Goal: Task Accomplishment & Management: Manage account settings

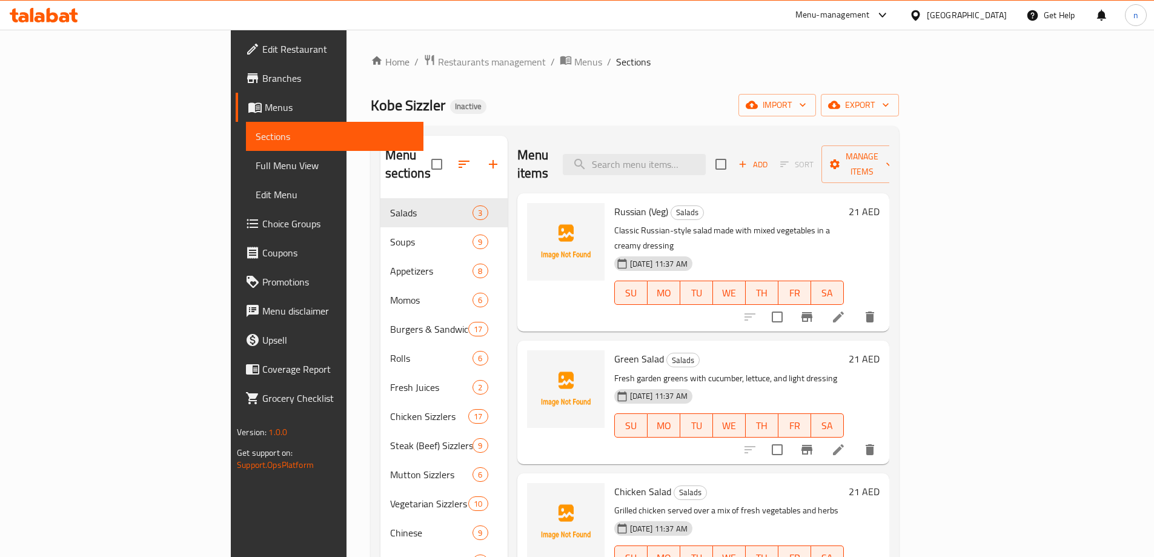
click at [966, 15] on div "United Arab Emirates" at bounding box center [967, 14] width 80 height 13
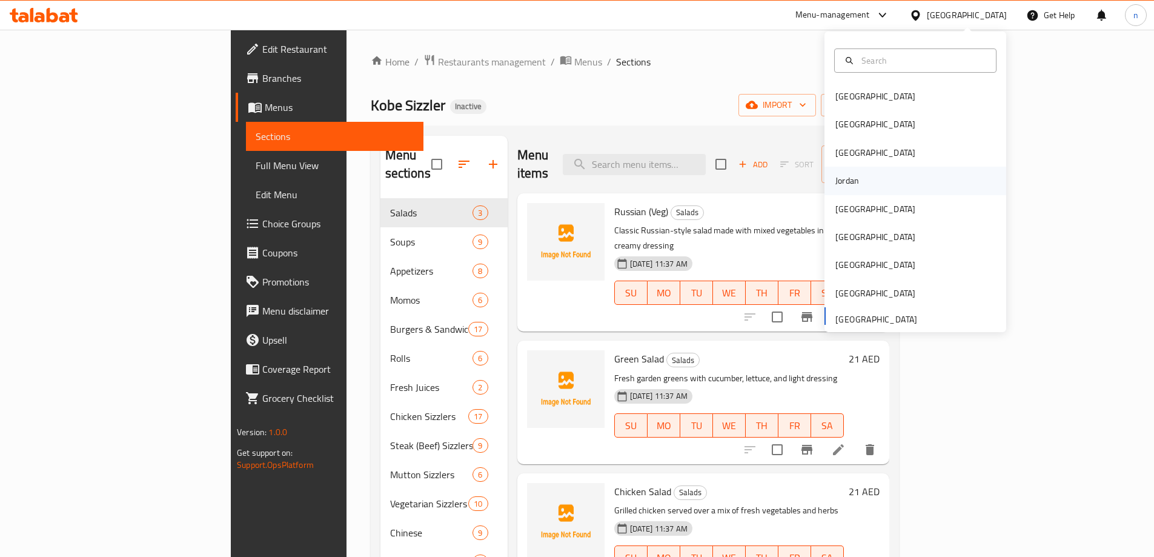
click at [921, 187] on div "Jordan" at bounding box center [916, 181] width 182 height 28
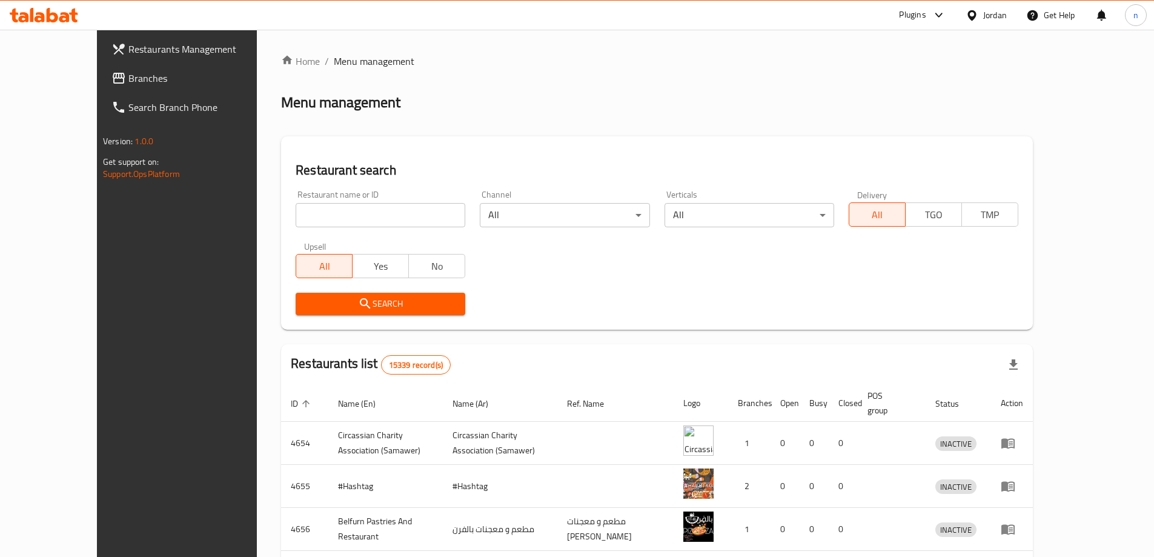
click at [76, 22] on div at bounding box center [44, 15] width 68 height 15
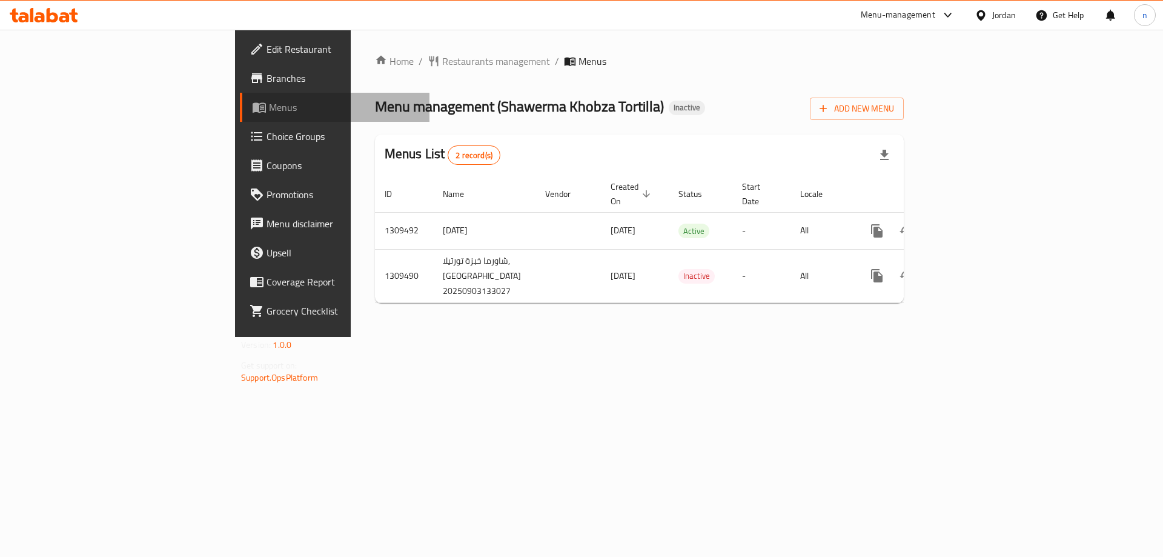
click at [269, 109] on span "Menus" at bounding box center [344, 107] width 151 height 15
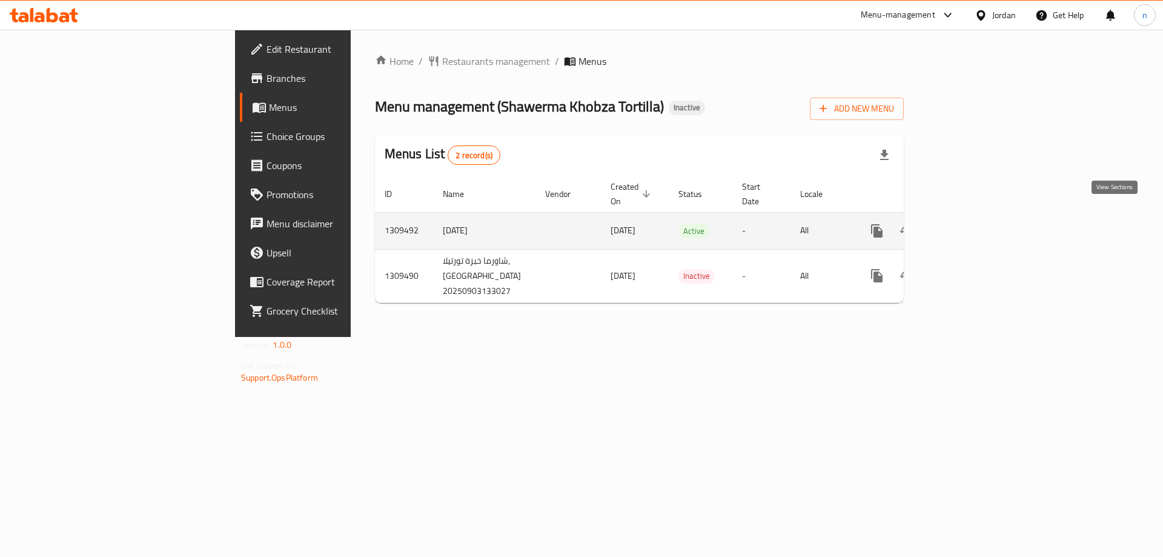
click at [972, 224] on icon "enhanced table" at bounding box center [964, 231] width 15 height 15
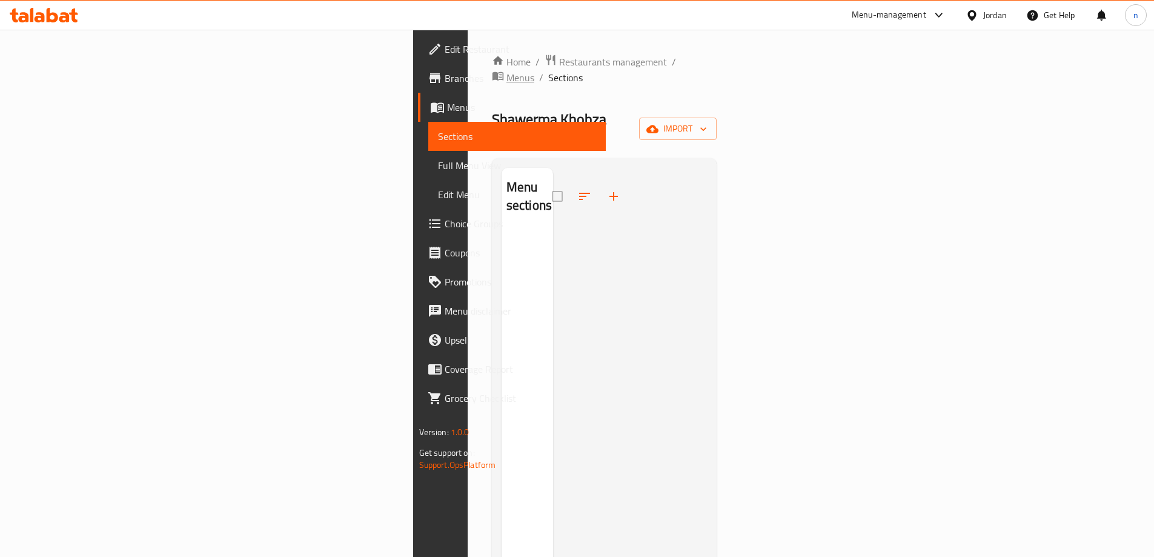
click at [507, 70] on span "Menus" at bounding box center [521, 77] width 28 height 15
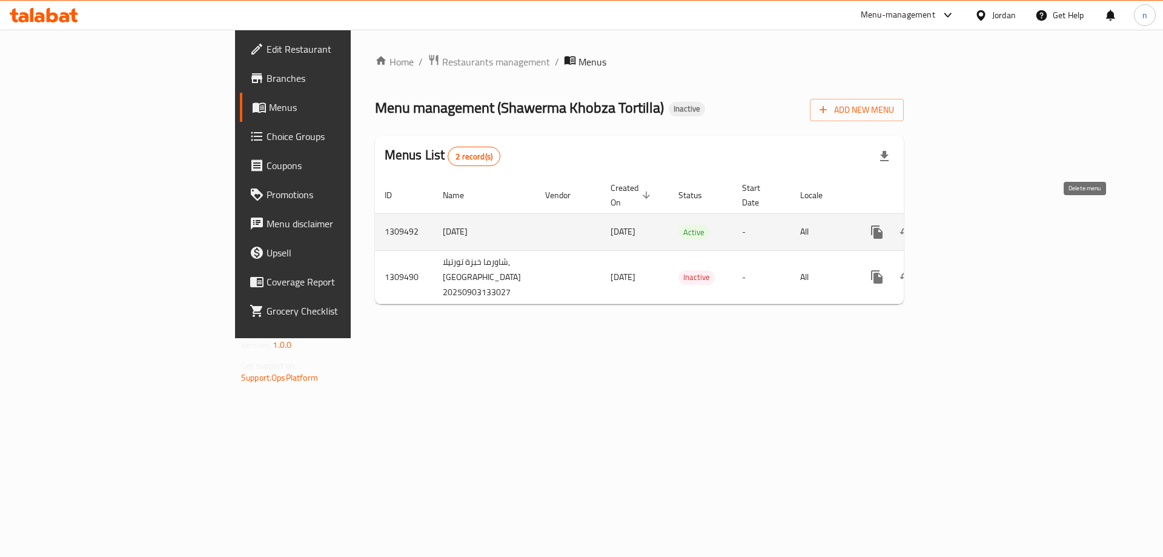
click at [940, 227] on icon "enhanced table" at bounding box center [935, 232] width 8 height 11
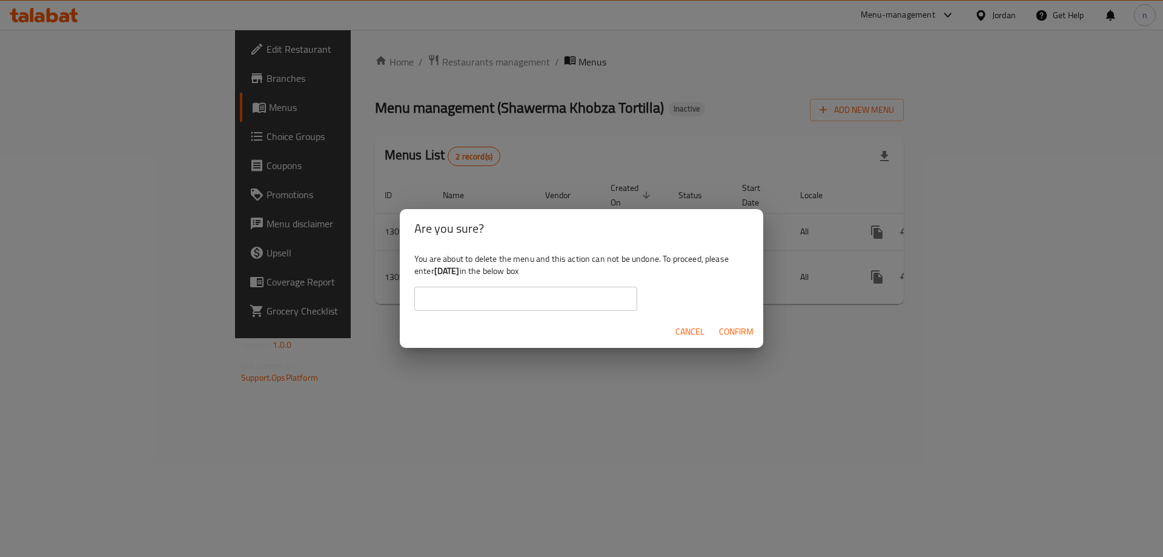
drag, startPoint x: 434, startPoint y: 271, endPoint x: 471, endPoint y: 274, distance: 37.1
click at [471, 274] on div "You are about to delete the menu and this action can not be undone. To proceed,…" at bounding box center [582, 282] width 364 height 68
copy div "[DATE]"
click at [447, 298] on input "text" at bounding box center [525, 299] width 223 height 24
paste input "[DATE]"
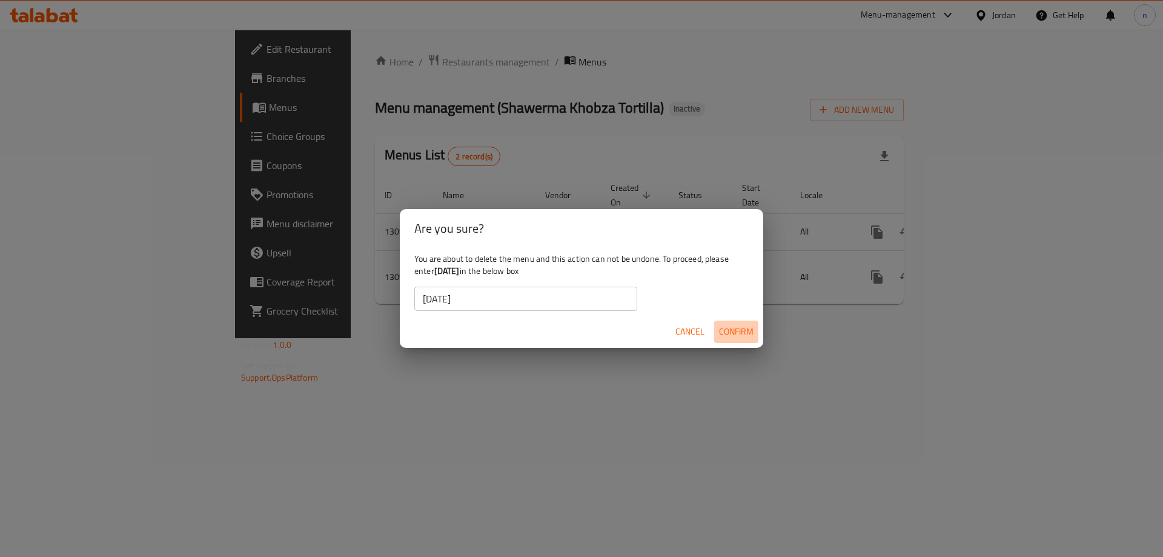
click at [745, 327] on span "Confirm" at bounding box center [736, 331] width 35 height 15
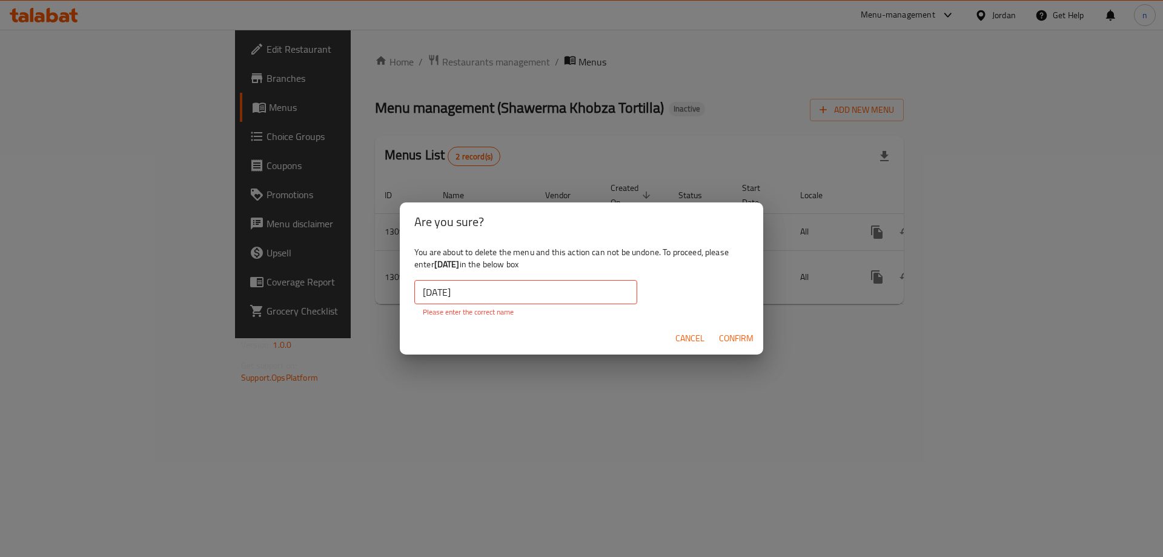
click at [425, 294] on input "[DATE]" at bounding box center [525, 292] width 223 height 24
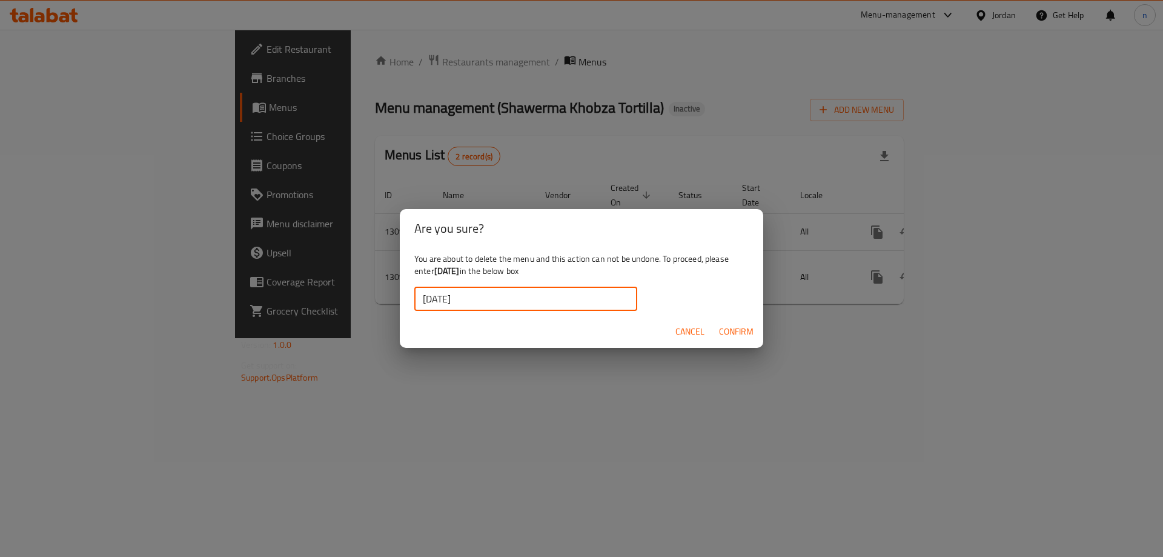
type input "[DATE]"
click at [741, 334] on span "Confirm" at bounding box center [736, 331] width 35 height 15
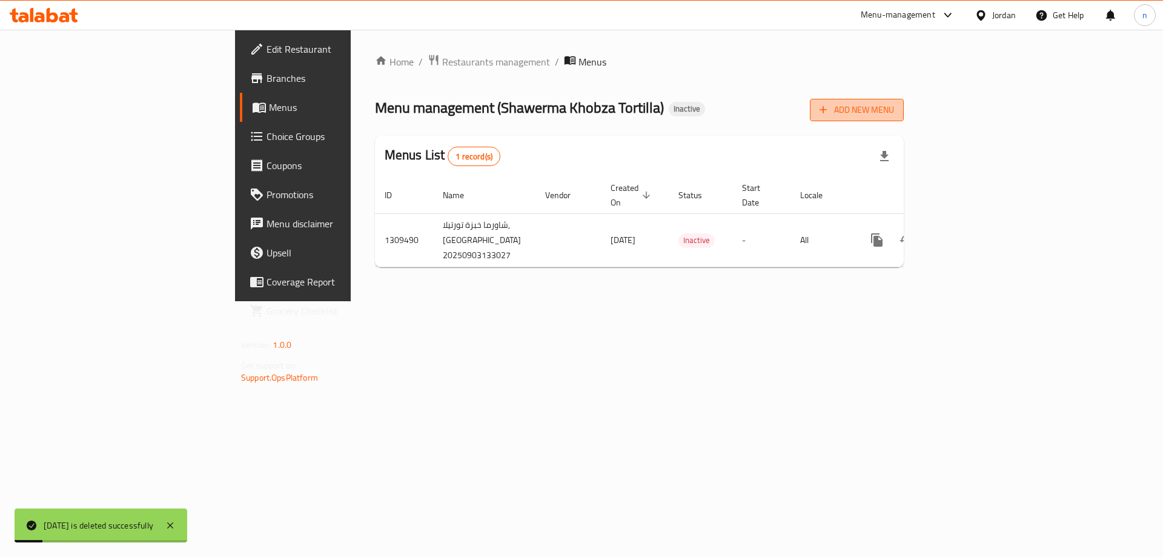
click at [894, 110] on span "Add New Menu" at bounding box center [857, 109] width 75 height 15
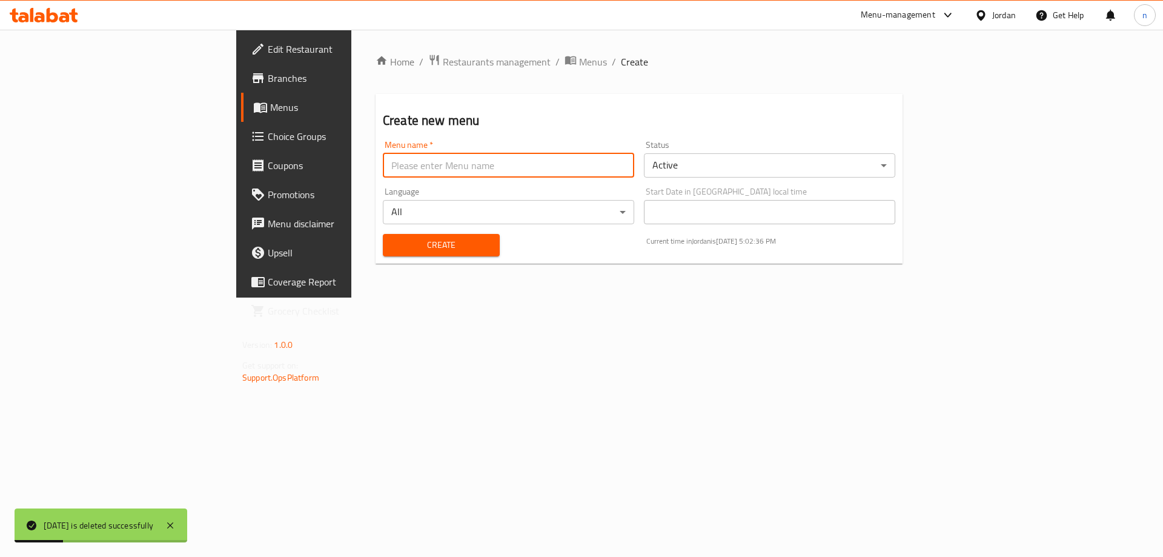
click at [500, 177] on input "text" at bounding box center [508, 165] width 251 height 24
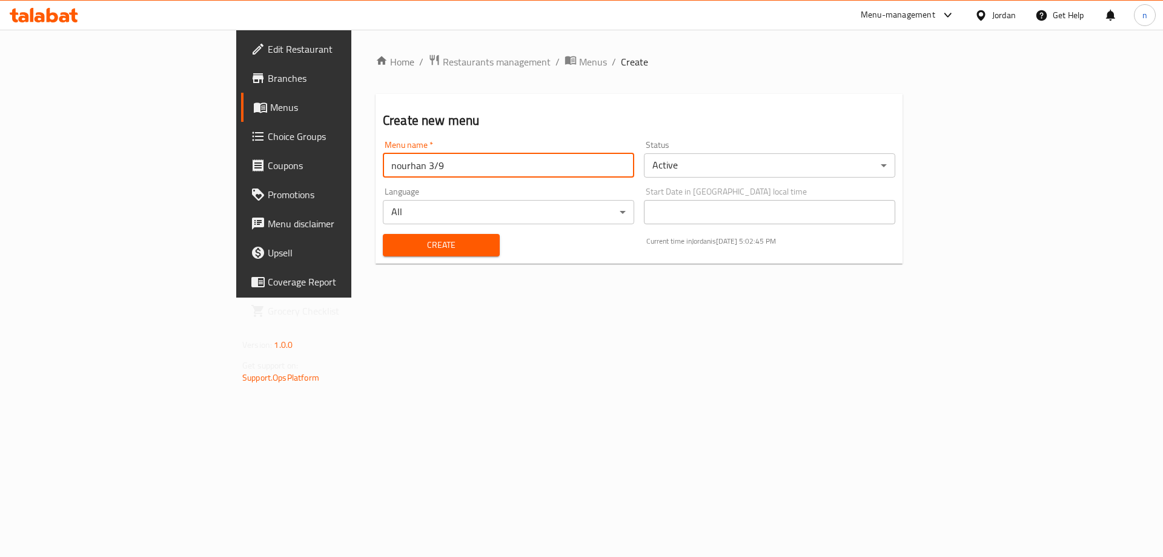
type input "nourhan 3/9"
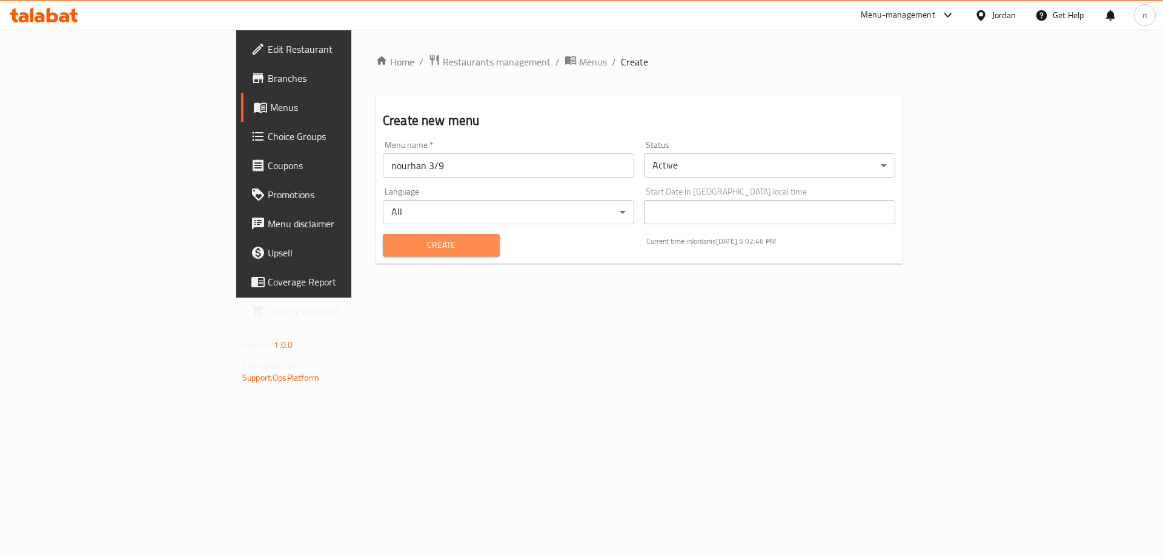
click at [393, 244] on span "Create" at bounding box center [442, 245] width 98 height 15
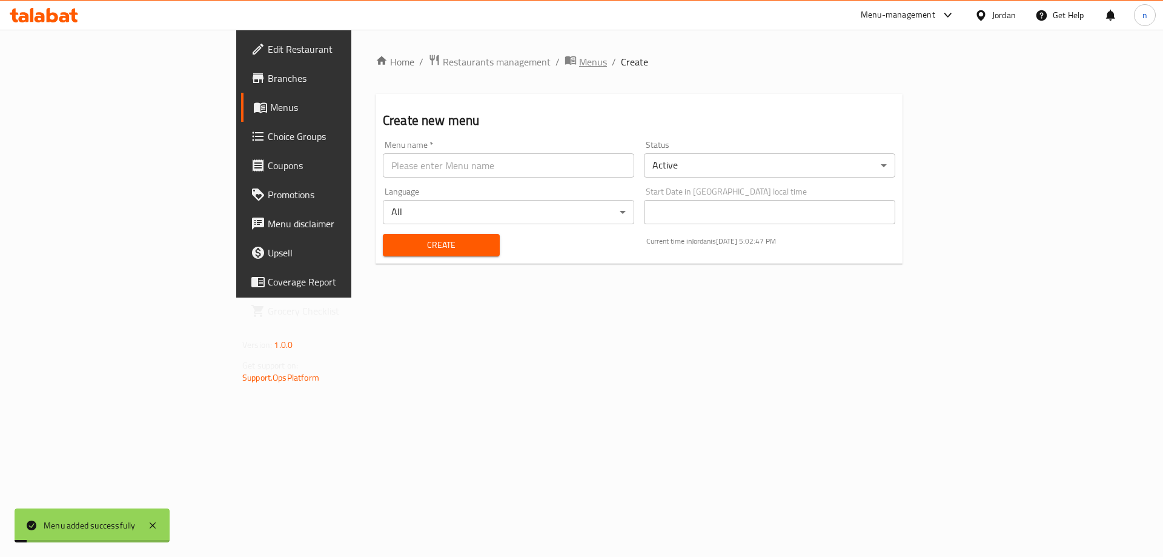
click at [579, 67] on span "Menus" at bounding box center [593, 62] width 28 height 15
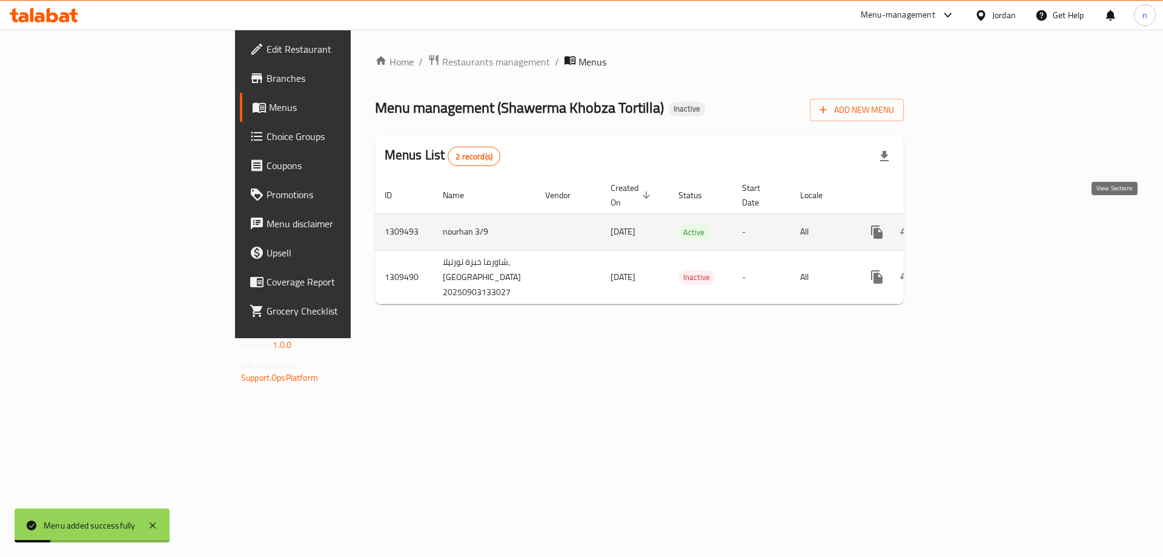
click at [979, 223] on link "enhanced table" at bounding box center [964, 232] width 29 height 29
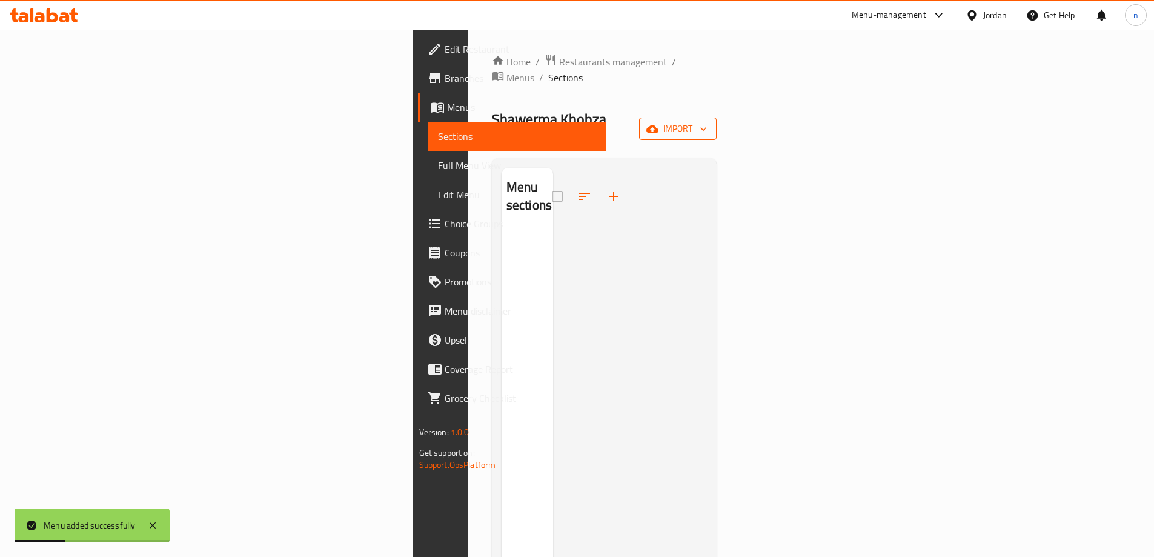
click at [707, 121] on span "import" at bounding box center [678, 128] width 58 height 15
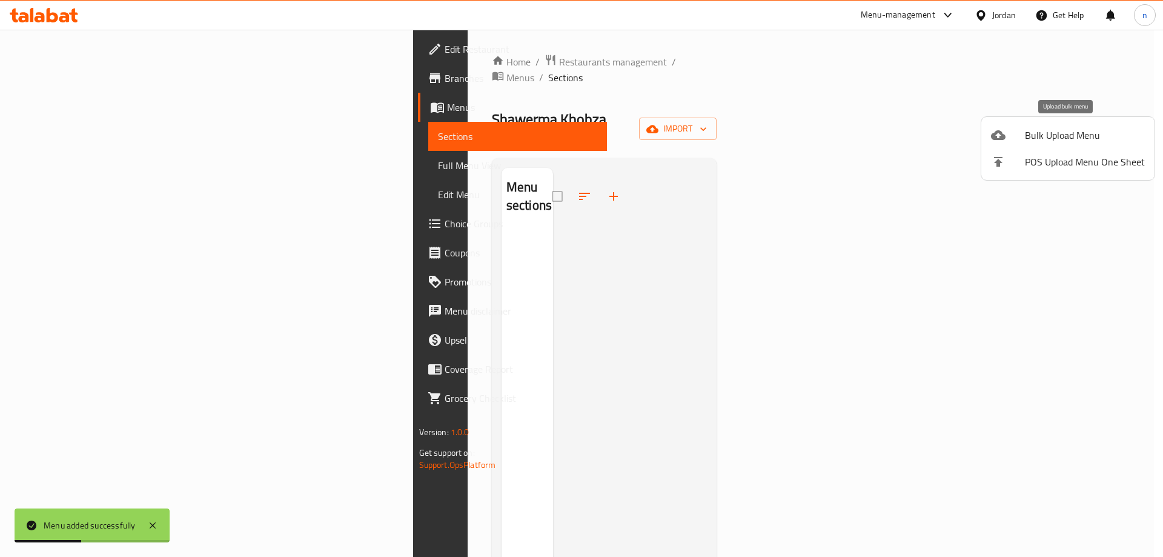
click at [1004, 130] on icon at bounding box center [998, 135] width 15 height 15
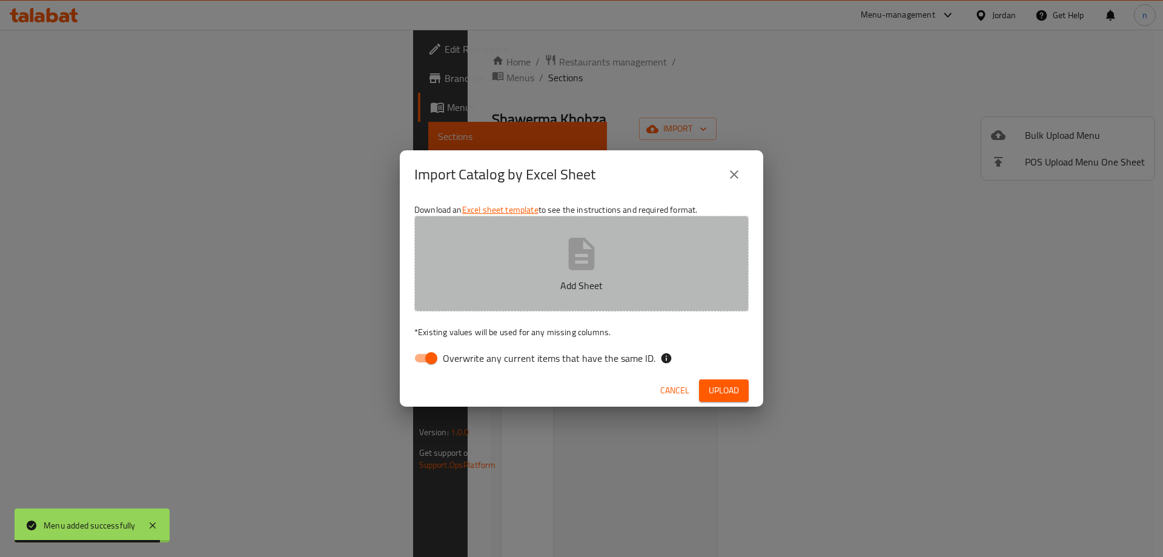
click at [557, 296] on button "Add Sheet" at bounding box center [581, 264] width 334 height 96
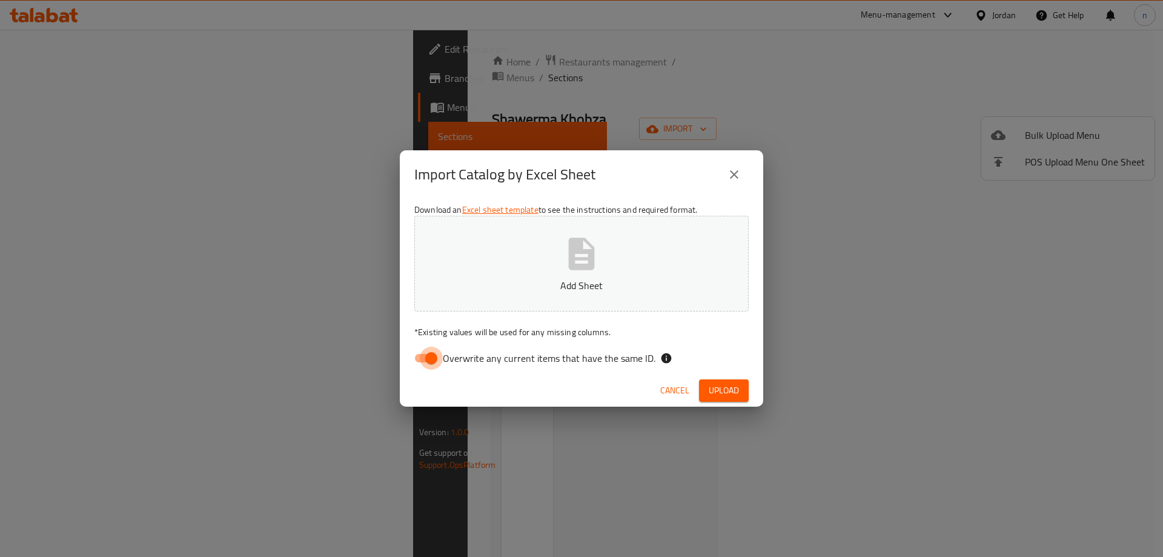
click at [420, 360] on input "Overwrite any current items that have the same ID." at bounding box center [431, 358] width 69 height 23
checkbox input "false"
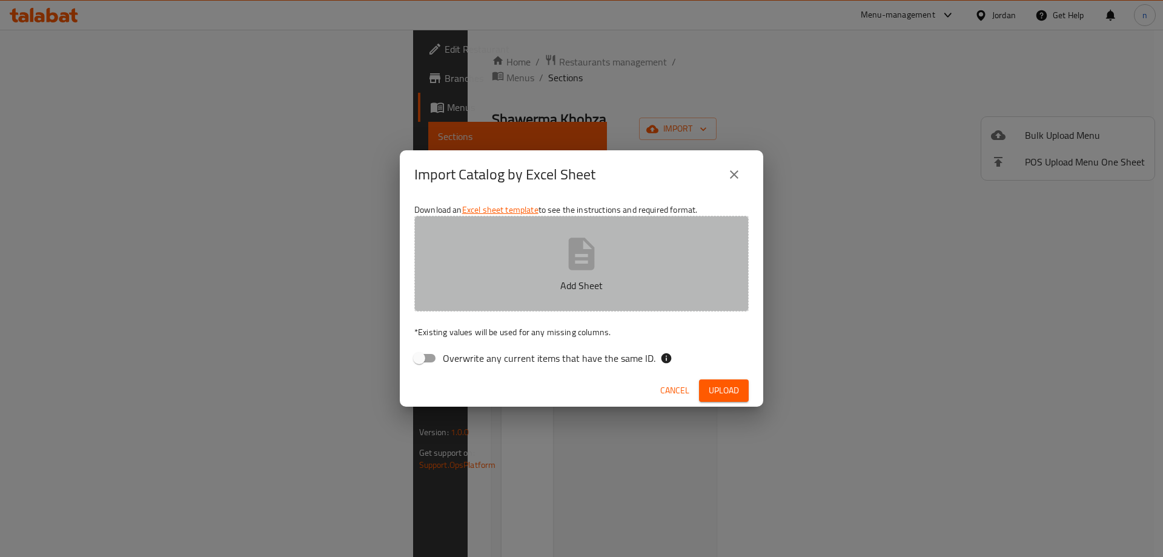
click at [542, 267] on button "Add Sheet" at bounding box center [581, 264] width 334 height 96
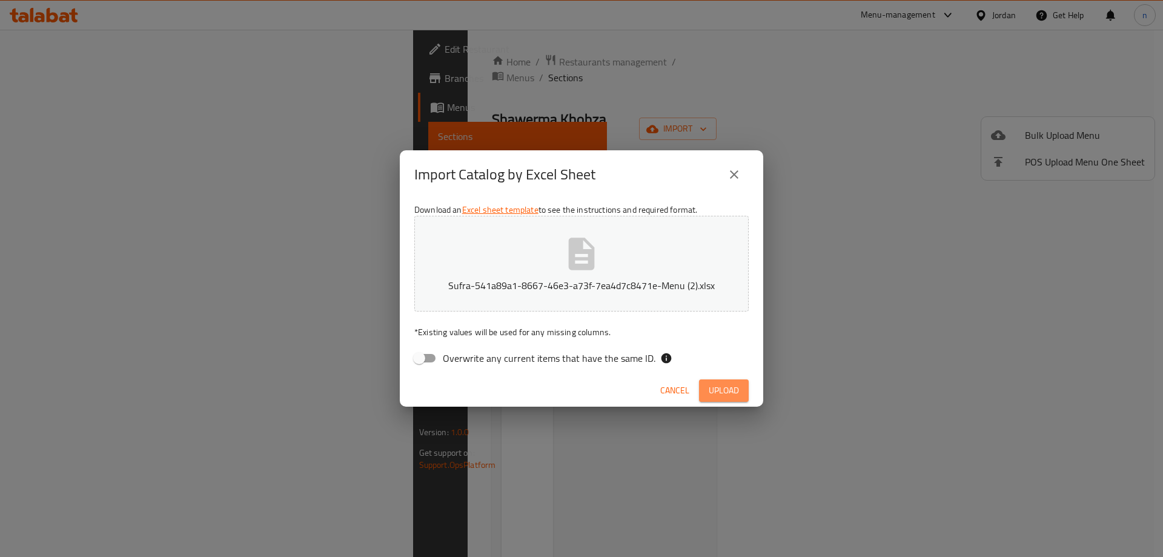
click at [701, 396] on button "Upload" at bounding box center [724, 390] width 50 height 22
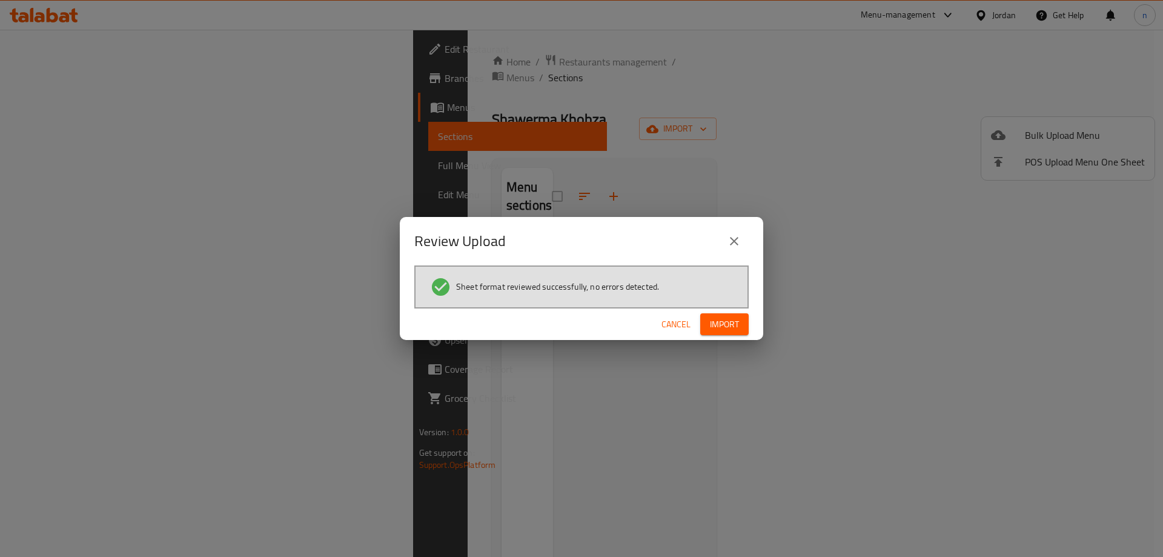
click at [725, 331] on button "Import" at bounding box center [724, 324] width 48 height 22
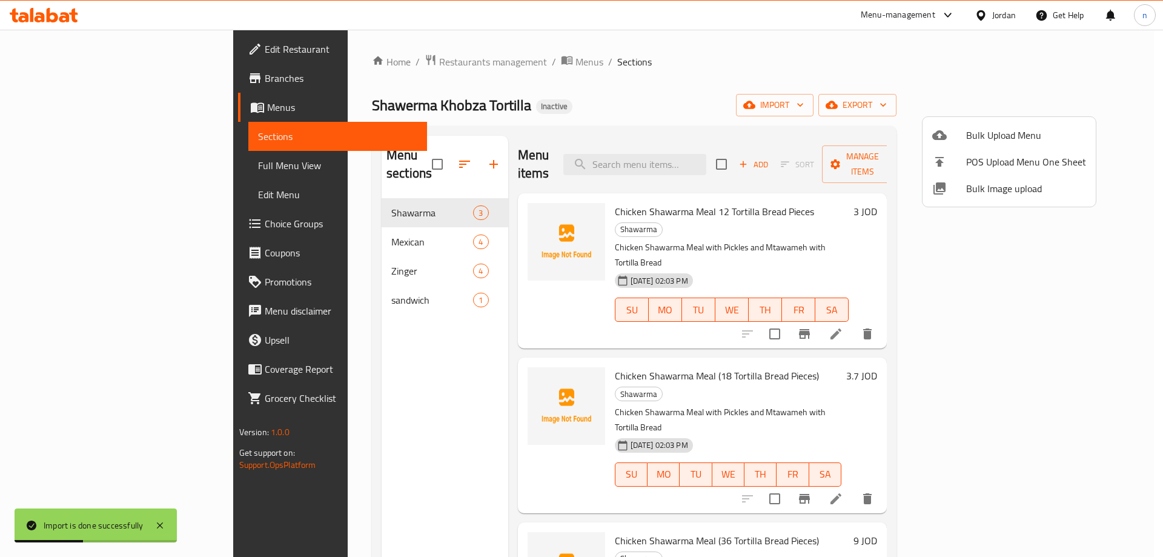
click at [113, 168] on div at bounding box center [581, 278] width 1163 height 557
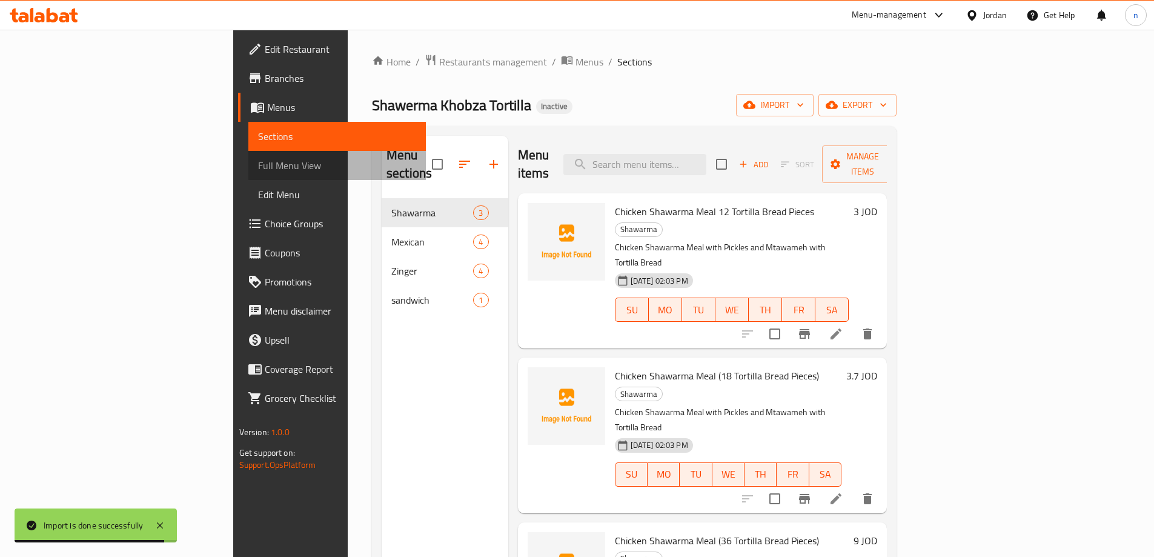
click at [258, 168] on span "Full Menu View" at bounding box center [337, 165] width 158 height 15
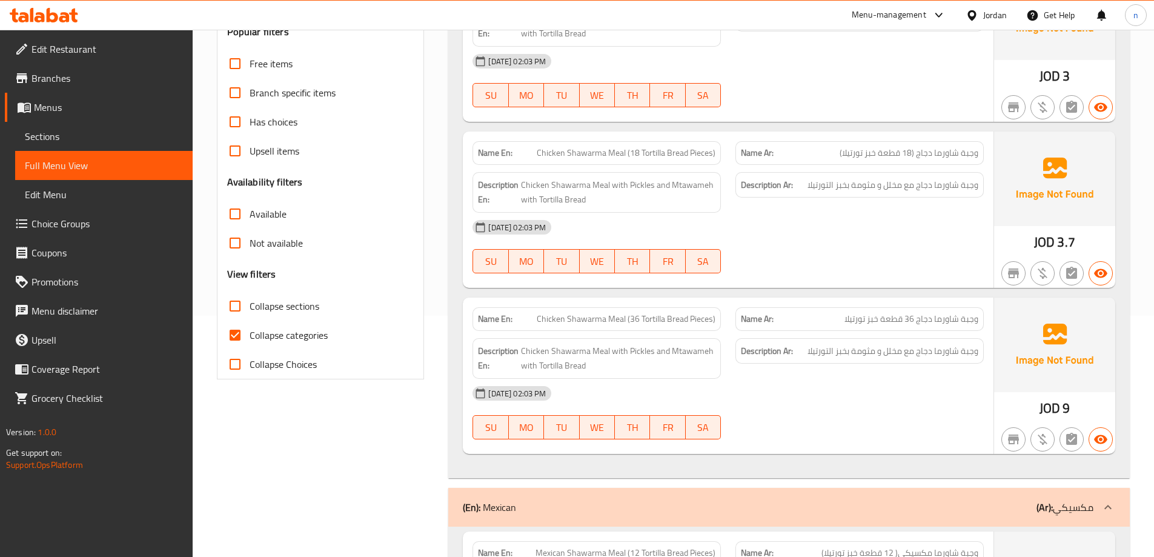
scroll to position [242, 0]
click at [236, 336] on input "Collapse categories" at bounding box center [235, 333] width 29 height 29
checkbox input "false"
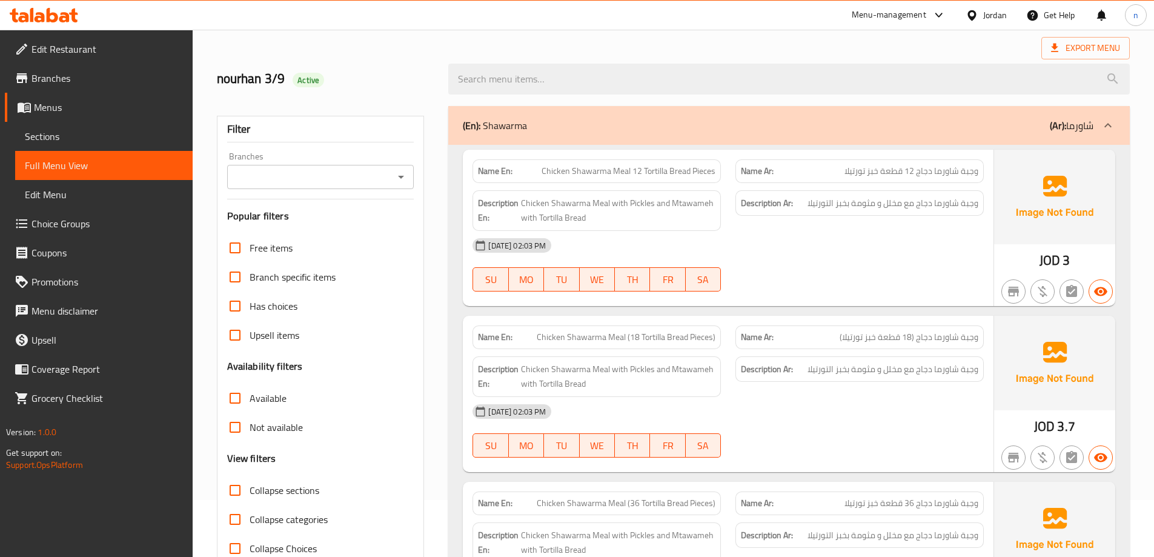
scroll to position [0, 0]
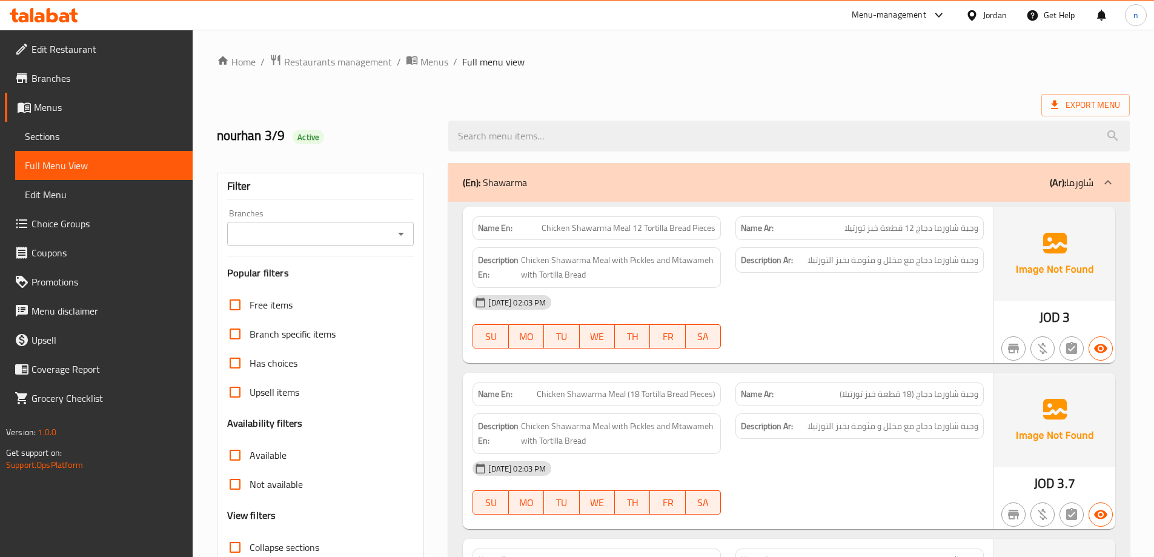
click at [93, 112] on span "Menus" at bounding box center [108, 107] width 149 height 15
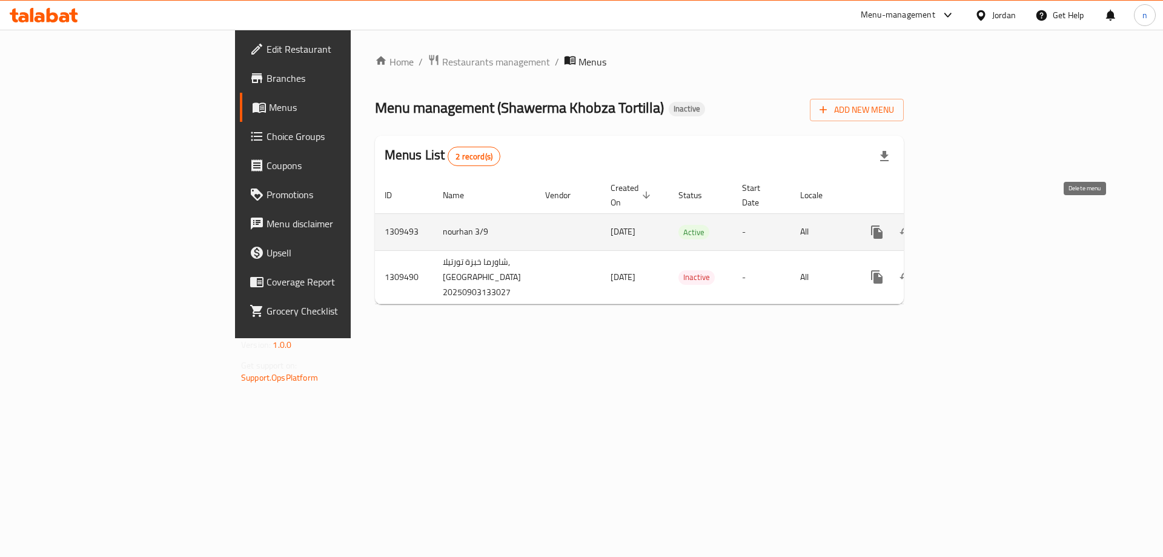
click at [943, 225] on icon "enhanced table" at bounding box center [935, 232] width 15 height 15
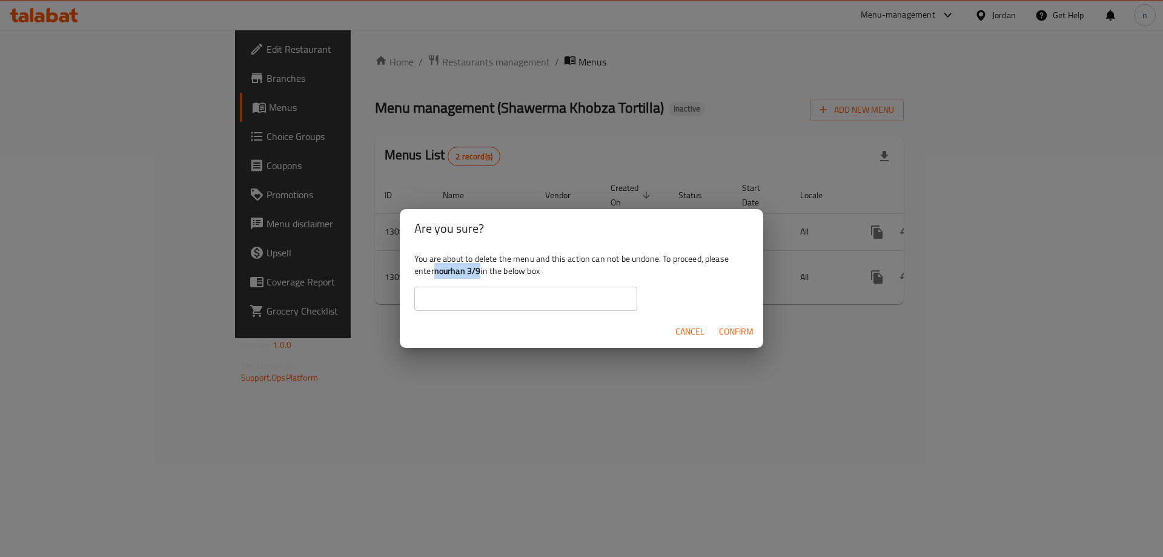
drag, startPoint x: 437, startPoint y: 273, endPoint x: 481, endPoint y: 276, distance: 44.3
click at [481, 276] on b "nourhan 3/9" at bounding box center [457, 271] width 47 height 16
copy b "nourhan 3/9"
click at [491, 302] on input "text" at bounding box center [525, 299] width 223 height 24
paste input "nourhan 3/9"
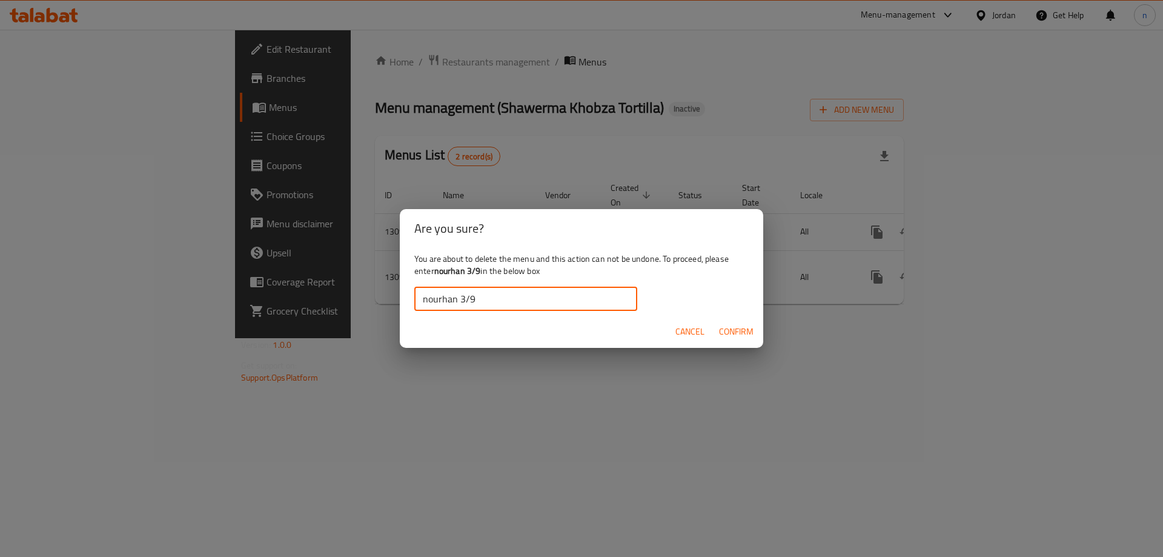
type input "nourhan 3/9"
click at [729, 328] on span "Confirm" at bounding box center [736, 331] width 35 height 15
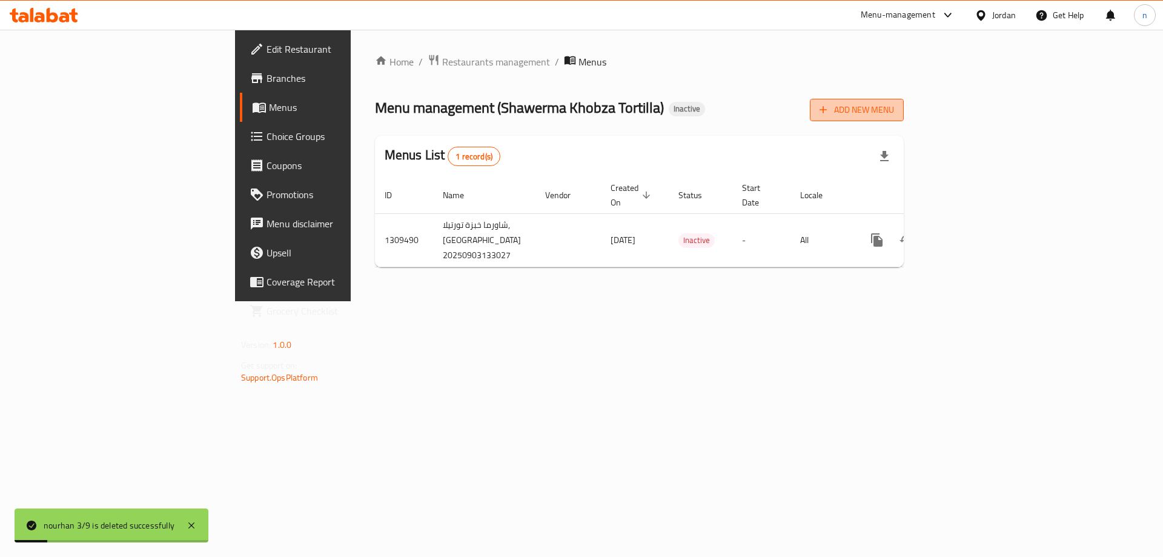
click at [894, 110] on span "Add New Menu" at bounding box center [857, 109] width 75 height 15
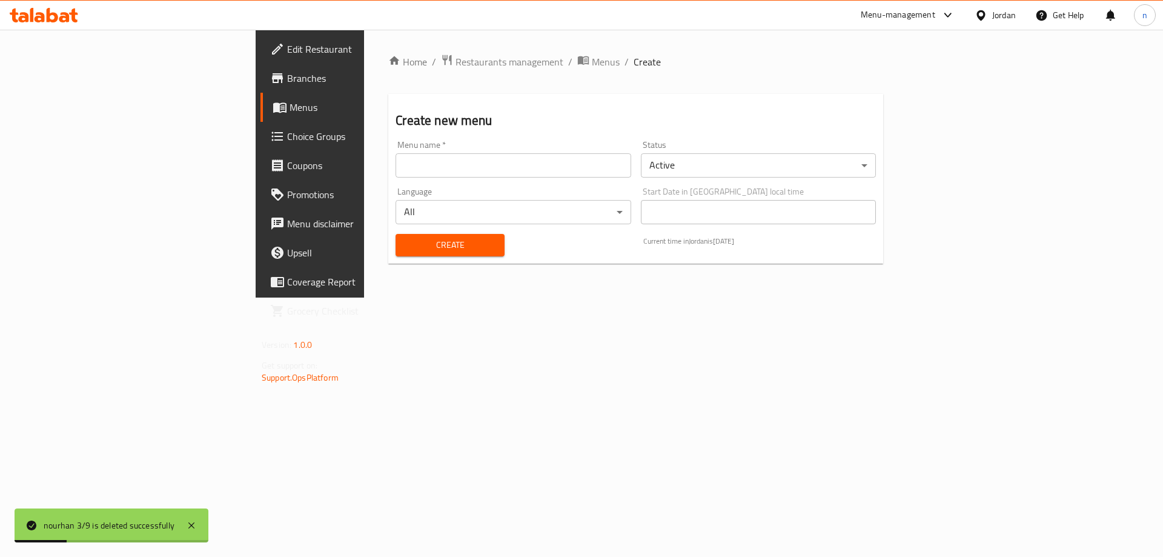
click at [519, 181] on div "Menu name   * Menu name *" at bounding box center [513, 159] width 245 height 47
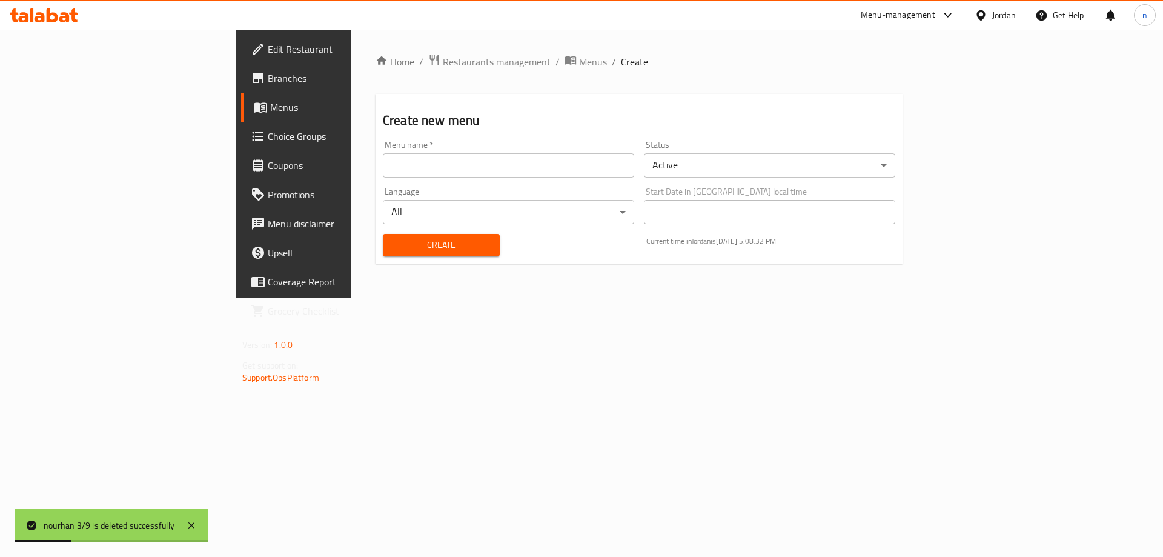
click at [503, 173] on input "text" at bounding box center [508, 165] width 251 height 24
type input "nourhan 3/9"
click at [393, 246] on span "Create" at bounding box center [442, 245] width 98 height 15
click at [579, 65] on span "Menus" at bounding box center [593, 62] width 28 height 15
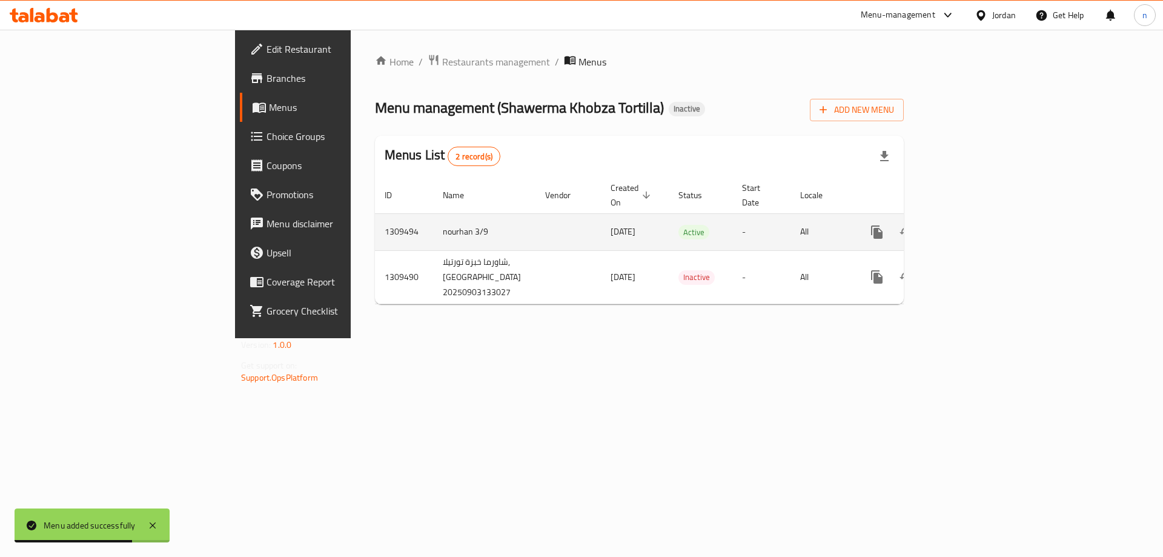
click at [972, 225] on icon "enhanced table" at bounding box center [964, 232] width 15 height 15
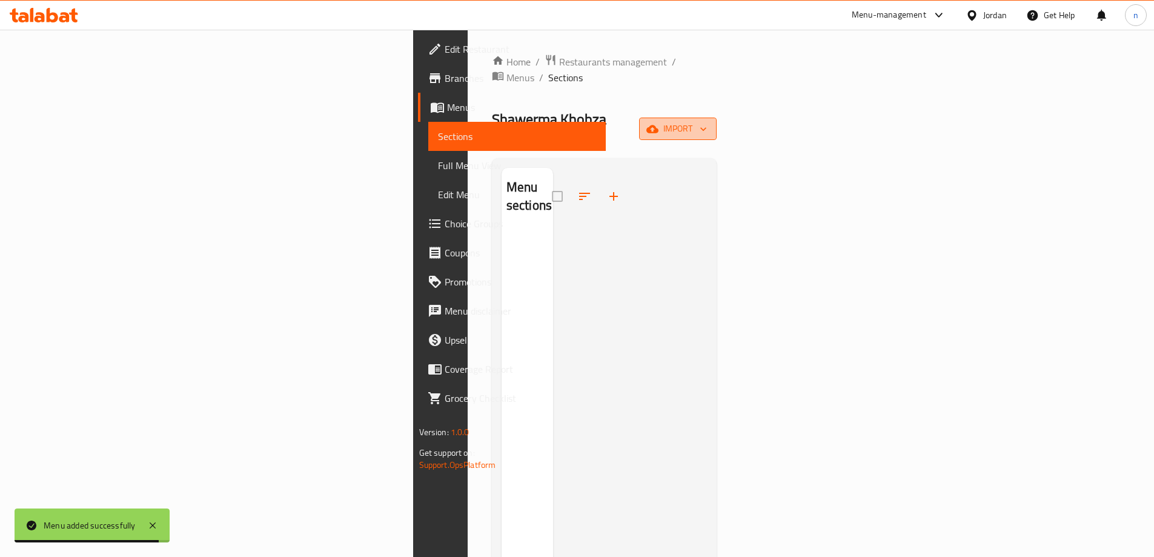
click at [717, 118] on button "import" at bounding box center [678, 129] width 78 height 22
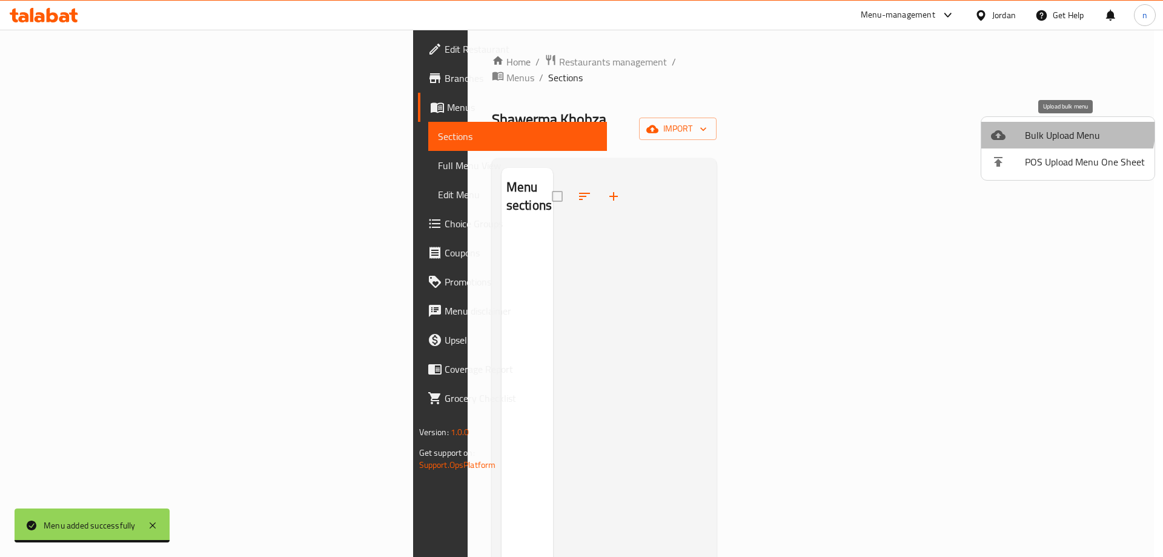
click at [1040, 124] on li "Bulk Upload Menu" at bounding box center [1068, 135] width 173 height 27
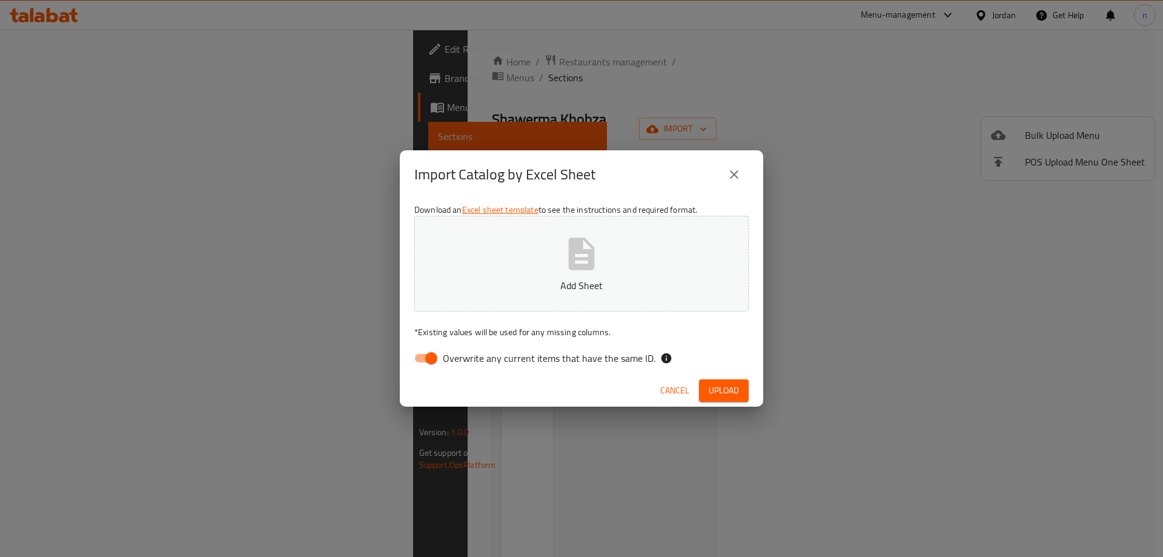
click at [421, 360] on input "Overwrite any current items that have the same ID." at bounding box center [431, 358] width 69 height 23
checkbox input "false"
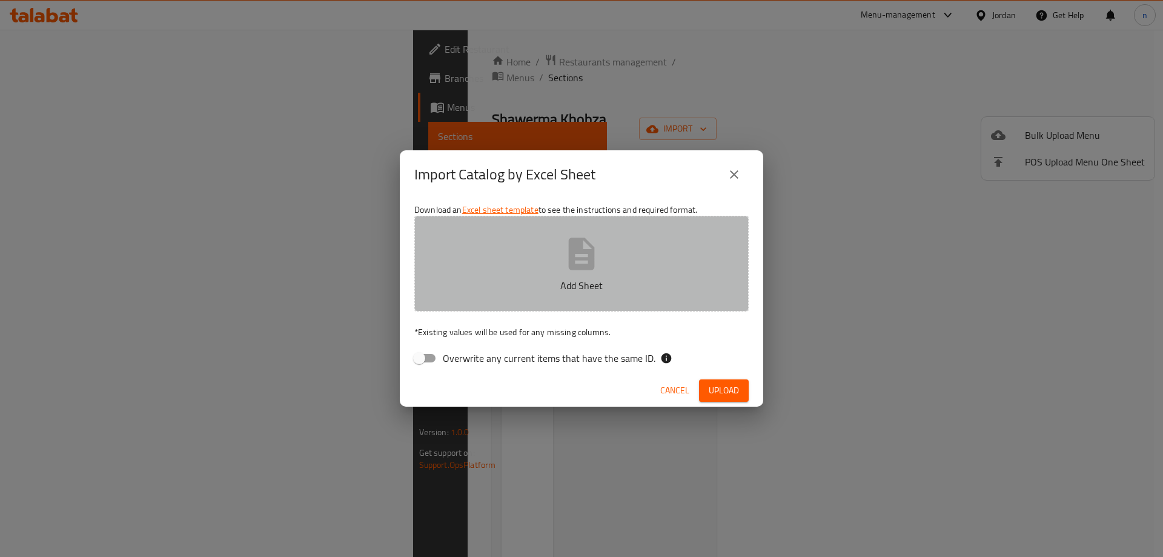
click at [501, 286] on p "Add Sheet" at bounding box center [581, 285] width 297 height 15
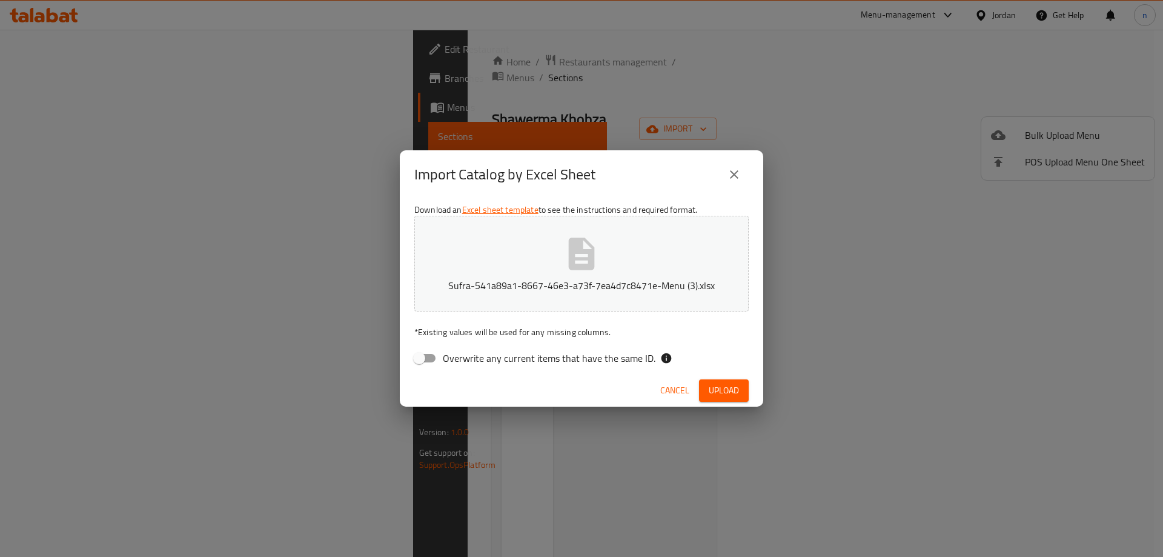
click at [725, 397] on span "Upload" at bounding box center [724, 390] width 30 height 15
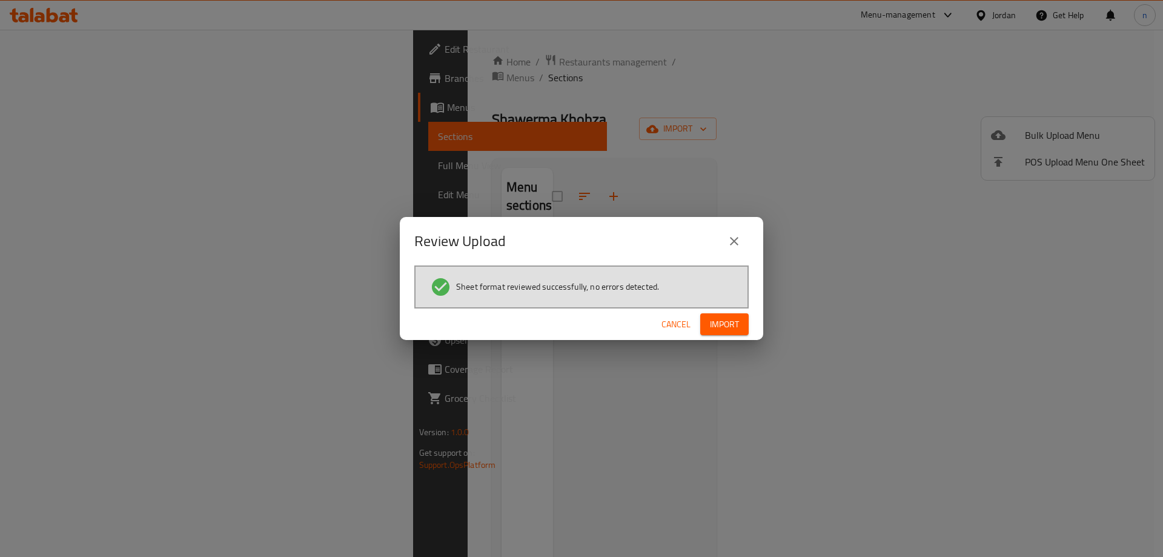
click at [733, 325] on span "Import" at bounding box center [724, 324] width 29 height 15
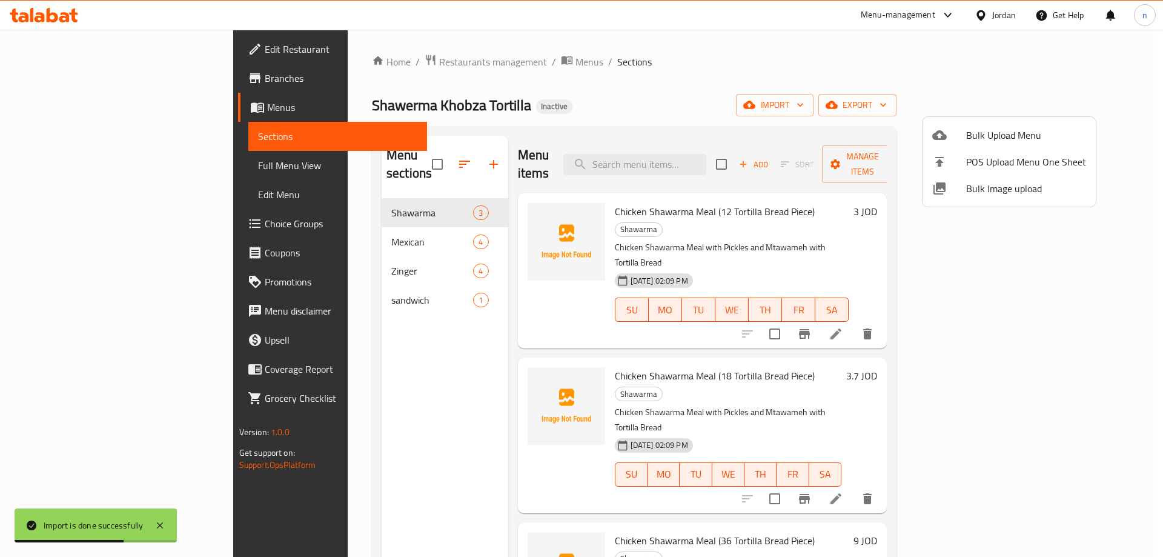
click at [127, 176] on div at bounding box center [581, 278] width 1163 height 557
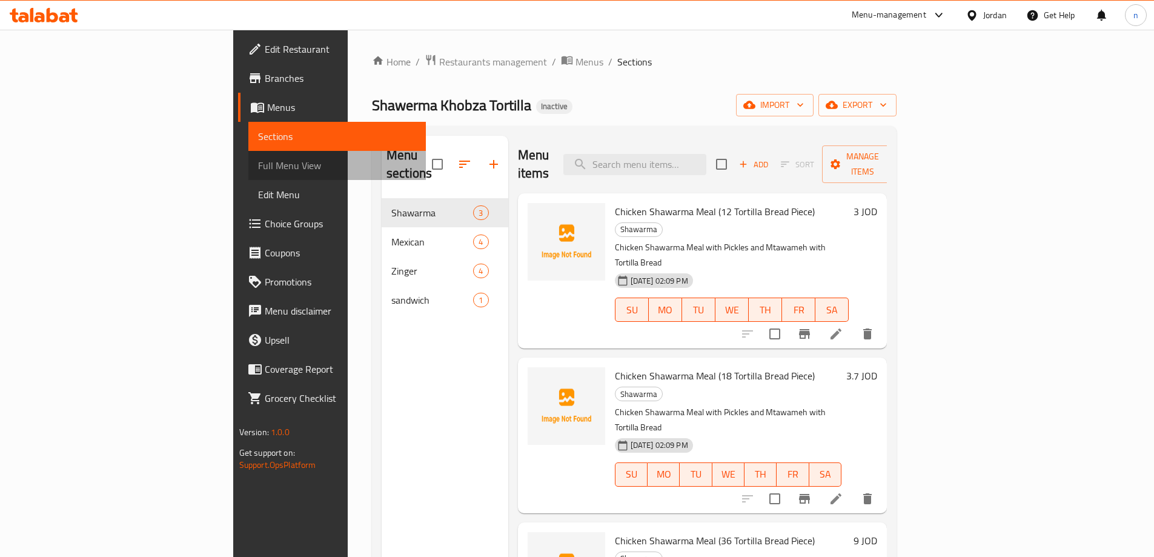
click at [258, 167] on span "Full Menu View" at bounding box center [337, 165] width 158 height 15
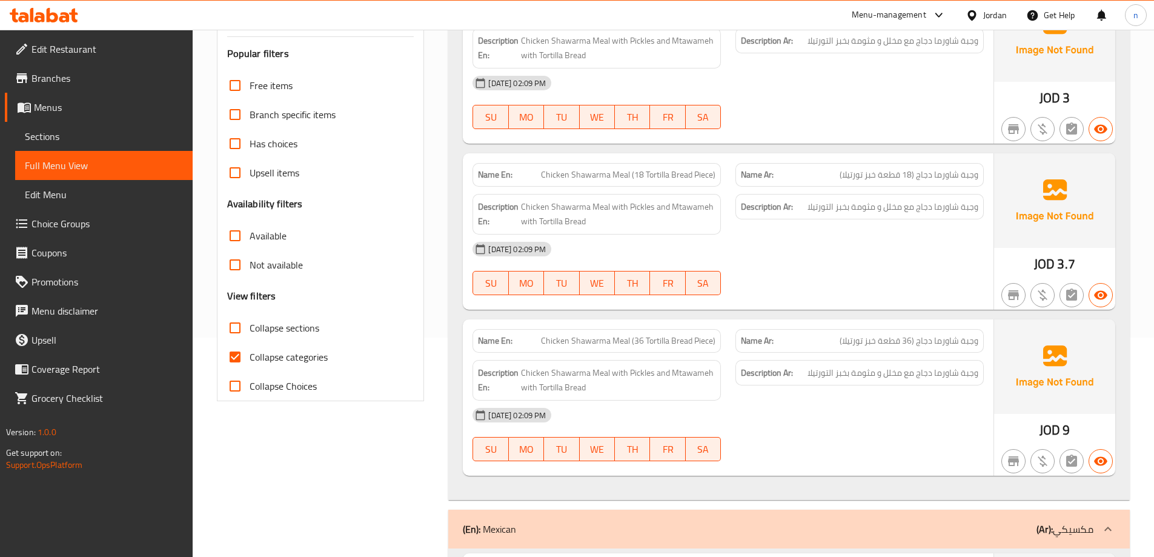
scroll to position [242, 0]
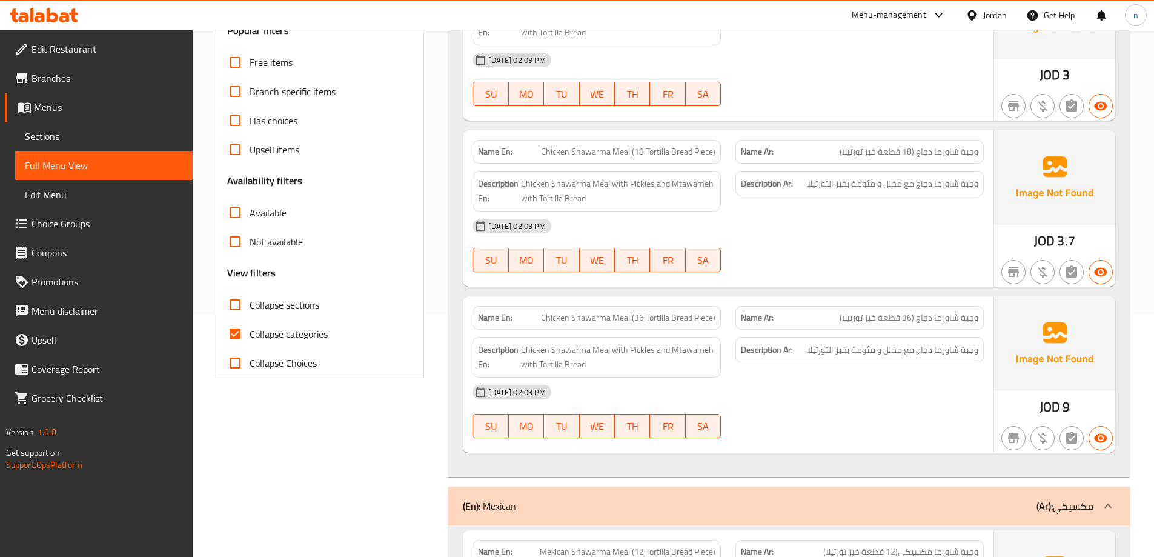
click at [242, 333] on input "Collapse categories" at bounding box center [235, 333] width 29 height 29
checkbox input "false"
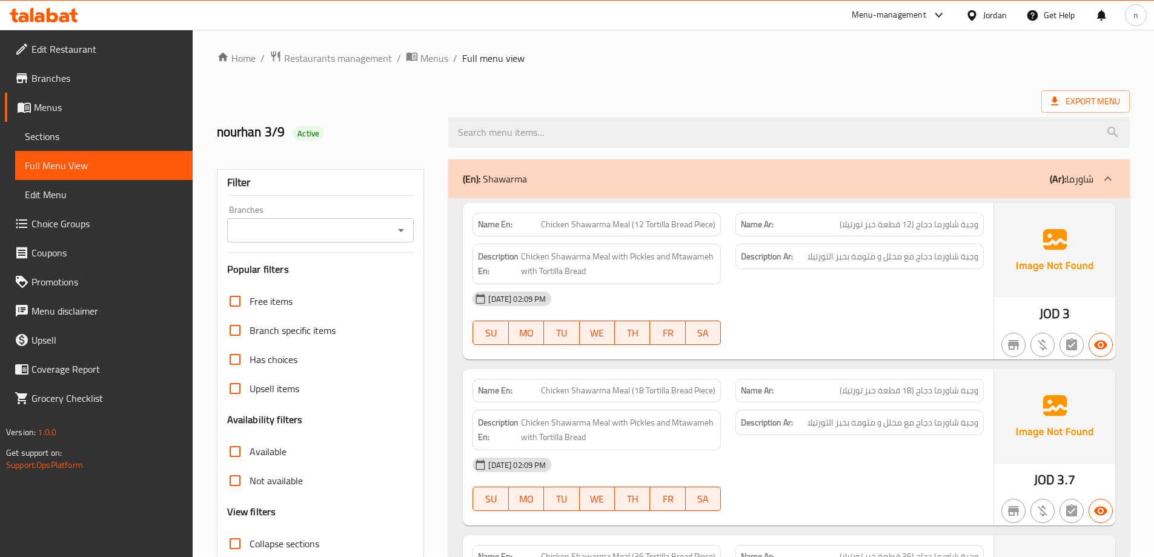
scroll to position [0, 0]
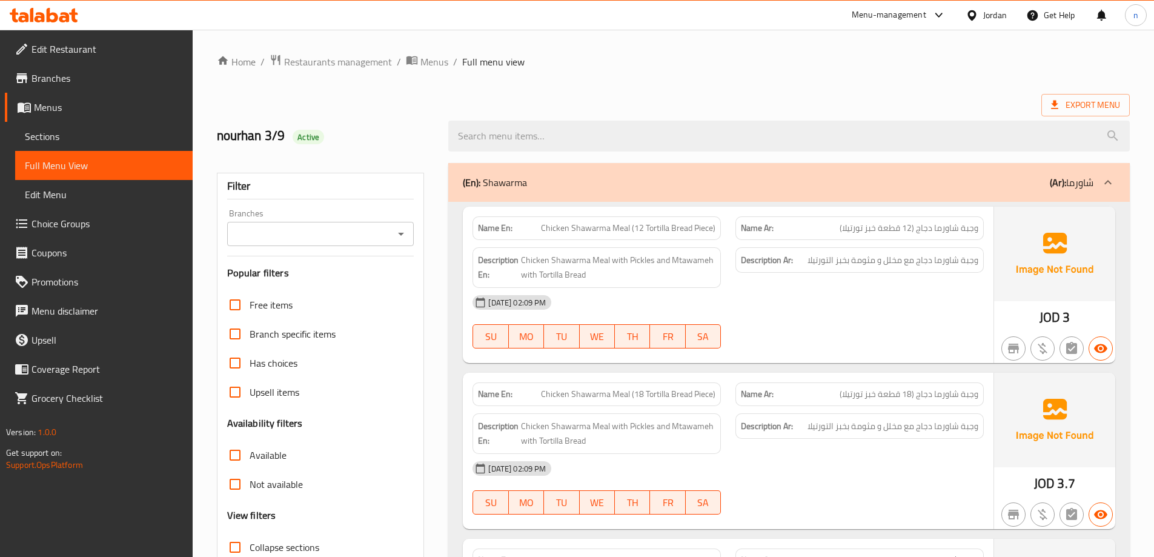
click at [1058, 118] on div at bounding box center [789, 135] width 696 height 45
click at [1058, 110] on icon at bounding box center [1055, 105] width 12 height 12
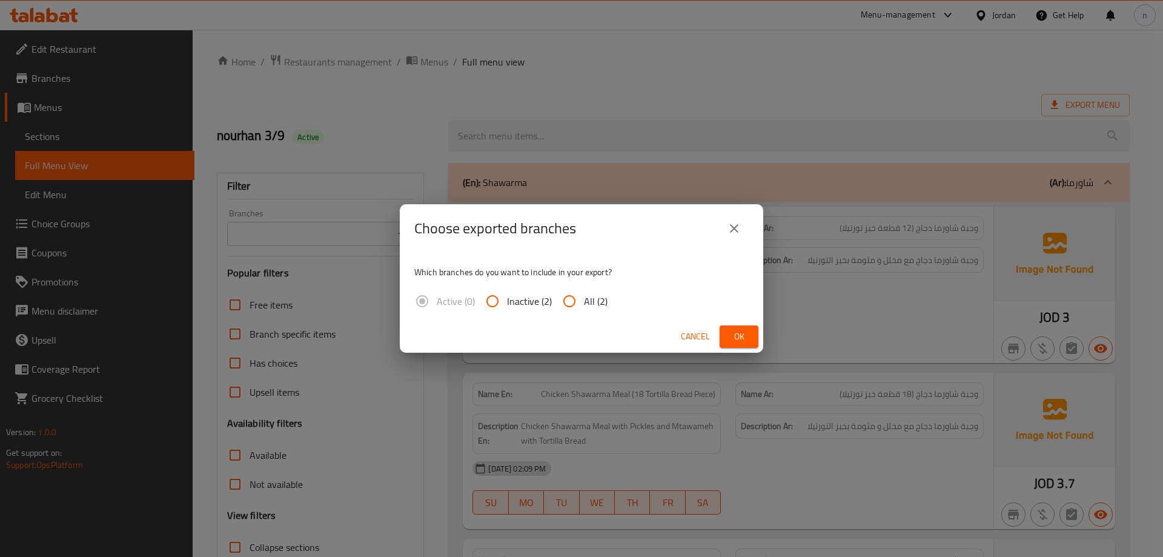
click at [567, 302] on input "All (2)" at bounding box center [569, 301] width 29 height 29
radio input "true"
click at [729, 347] on button "Ok" at bounding box center [739, 336] width 39 height 22
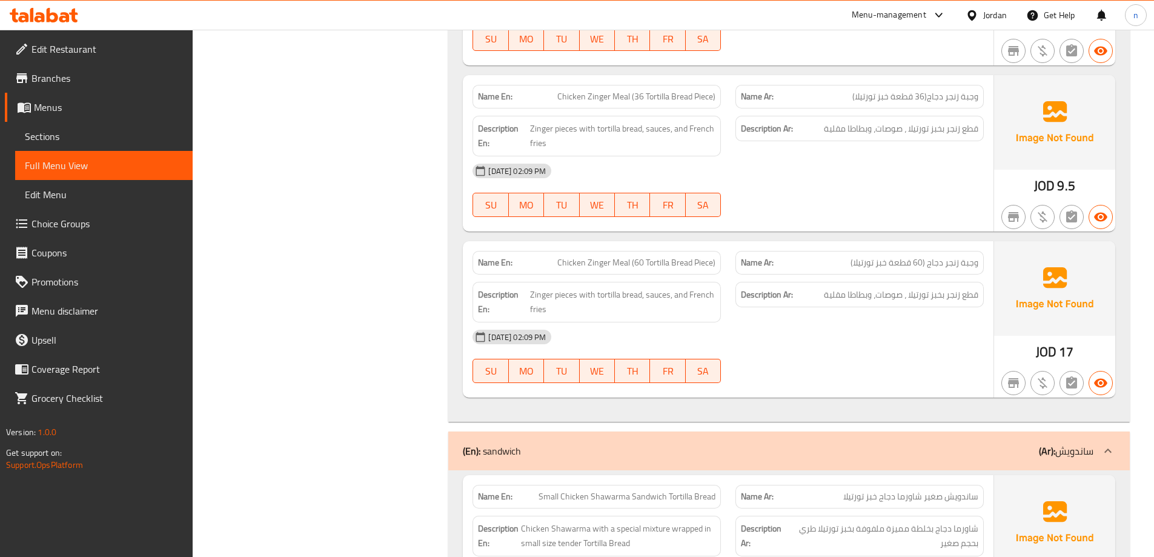
scroll to position [1581, 0]
